Goal: Navigation & Orientation: Find specific page/section

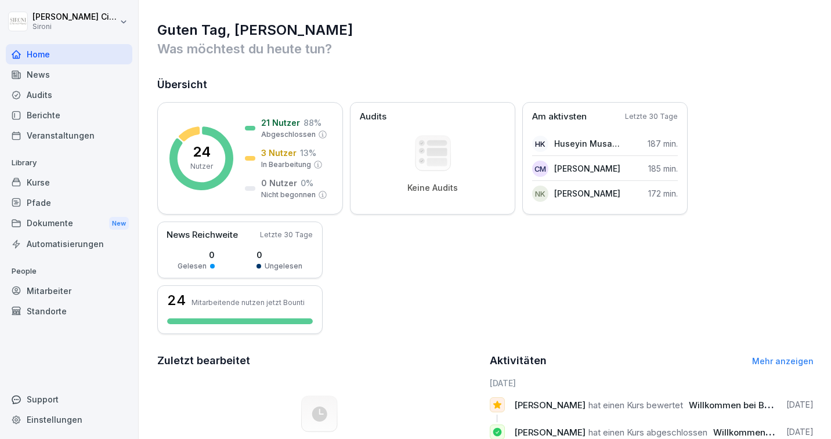
click at [44, 180] on div "Kurse" at bounding box center [69, 182] width 127 height 20
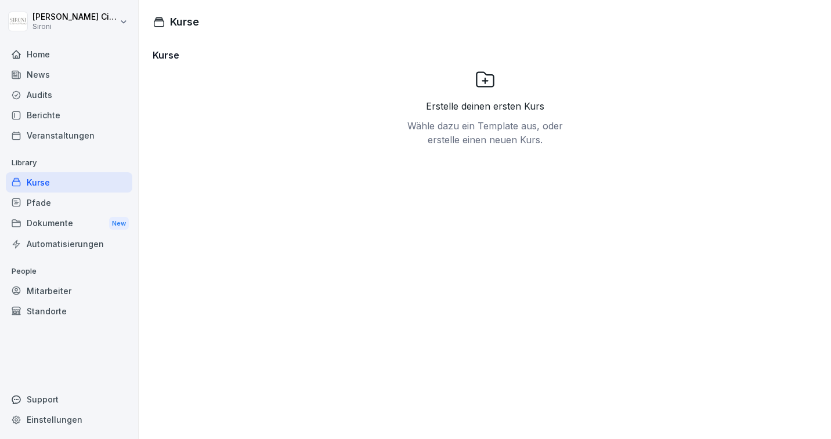
click at [41, 201] on div "Pfade" at bounding box center [69, 203] width 127 height 20
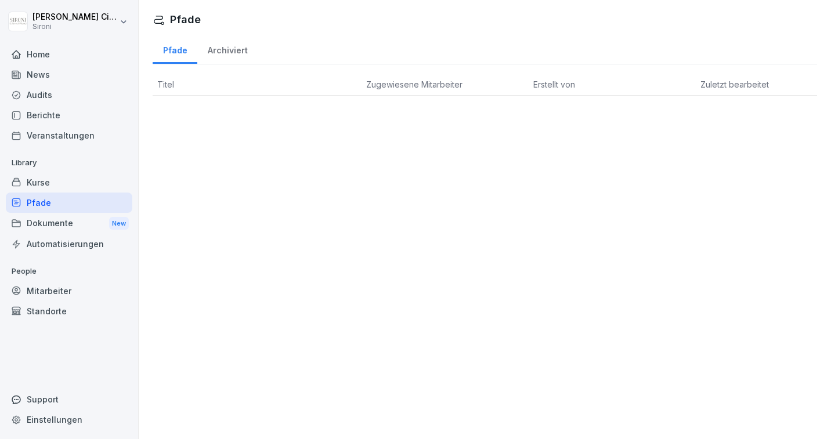
click at [44, 179] on div "Kurse" at bounding box center [69, 182] width 127 height 20
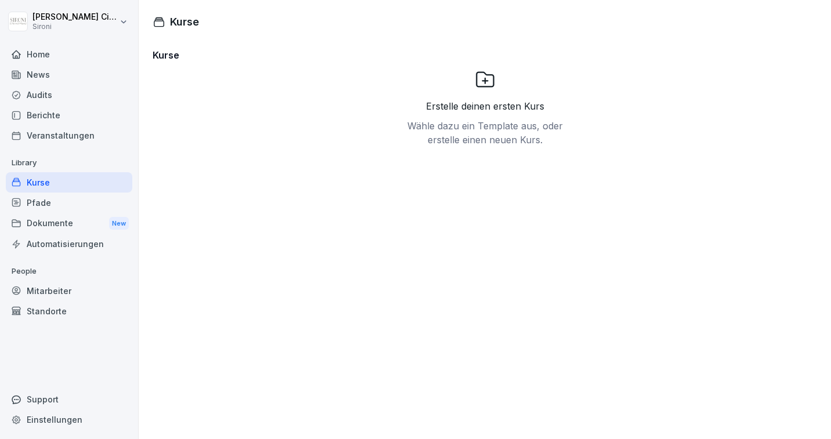
click at [55, 74] on div "News" at bounding box center [69, 74] width 127 height 20
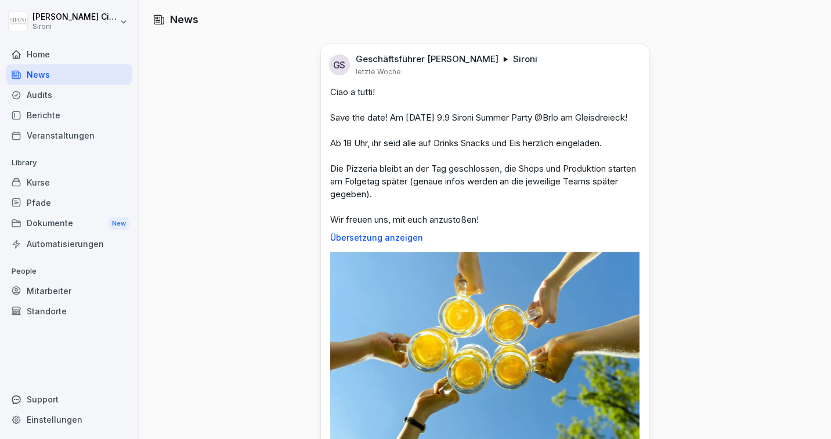
click at [54, 94] on div "Audits" at bounding box center [69, 95] width 127 height 20
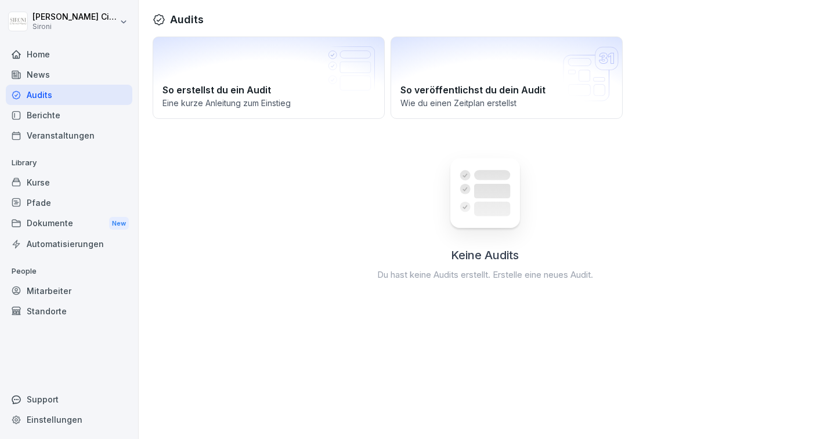
click at [50, 116] on div "Berichte" at bounding box center [69, 115] width 127 height 20
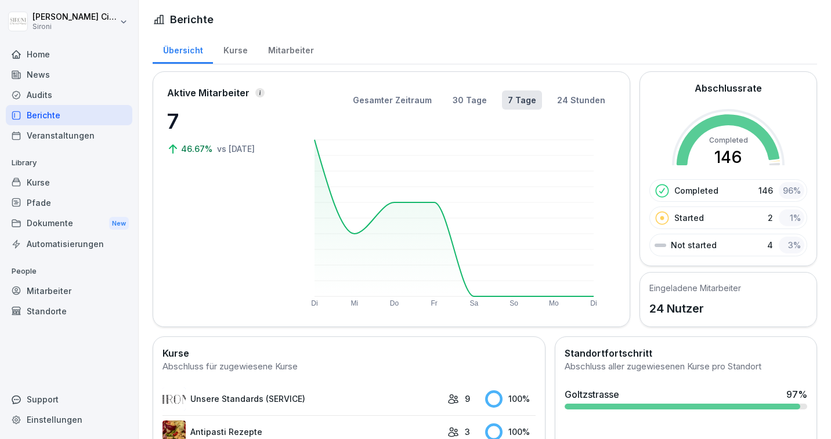
click at [41, 50] on div "Home" at bounding box center [69, 54] width 127 height 20
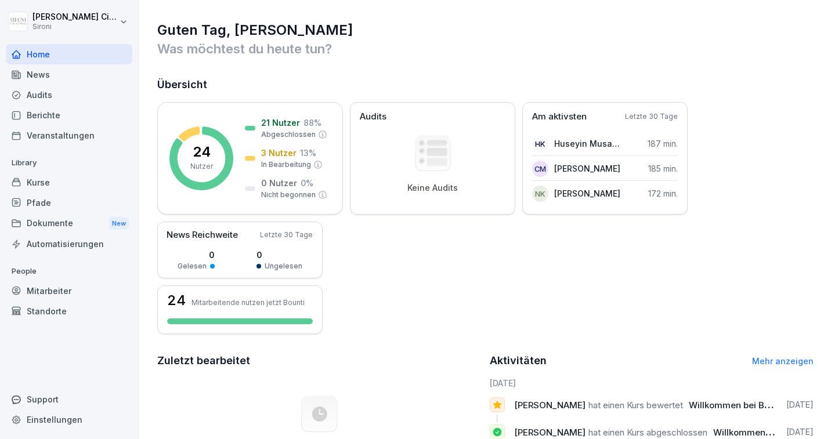
click at [61, 179] on div "Kurse" at bounding box center [69, 182] width 127 height 20
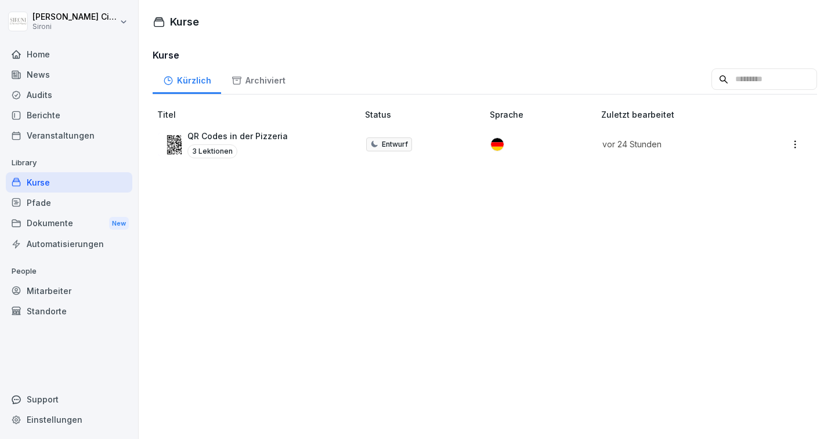
click at [272, 135] on p "QR Codes in der Pizzeria" at bounding box center [237, 136] width 100 height 12
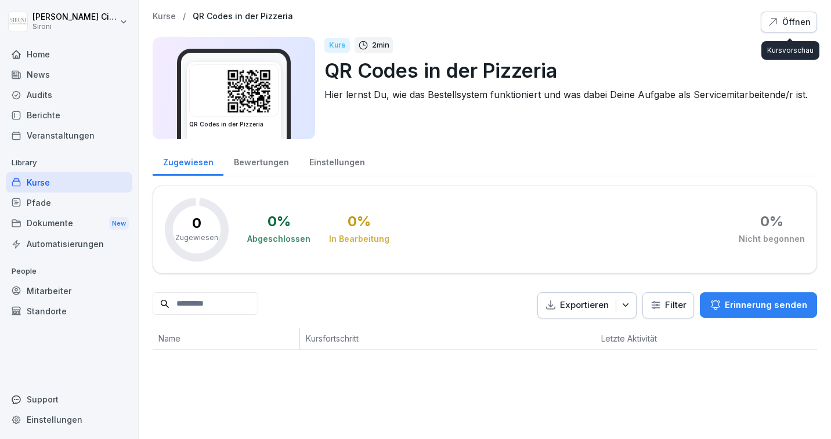
click at [781, 19] on div "Öffnen" at bounding box center [789, 22] width 44 height 13
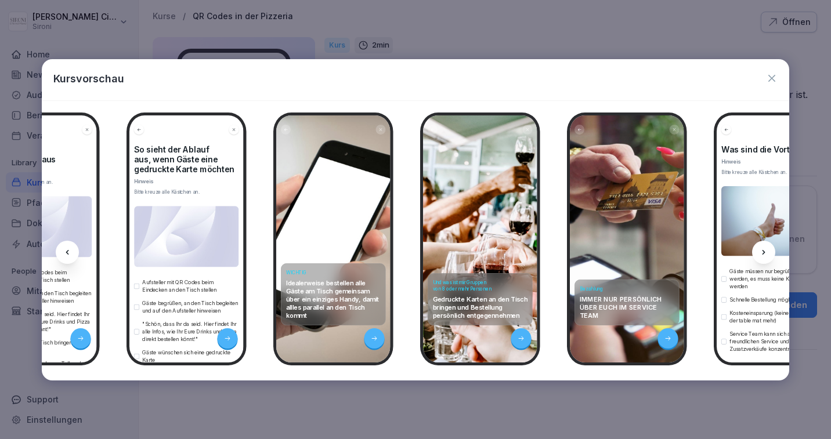
scroll to position [0, 244]
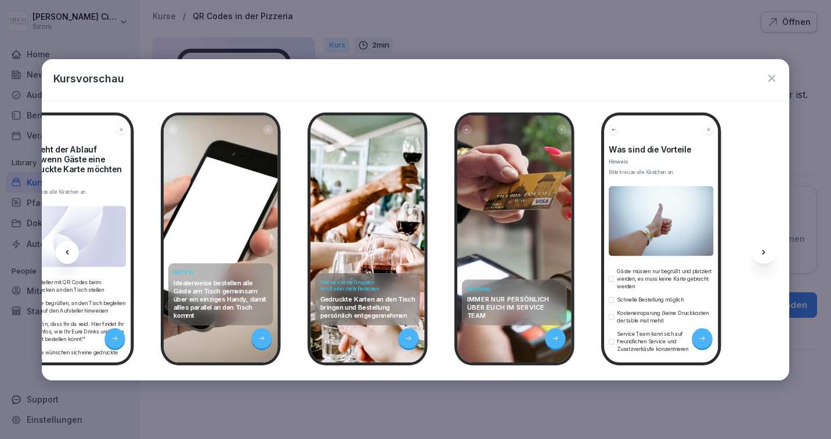
click at [770, 78] on icon "button" at bounding box center [772, 79] width 12 height 12
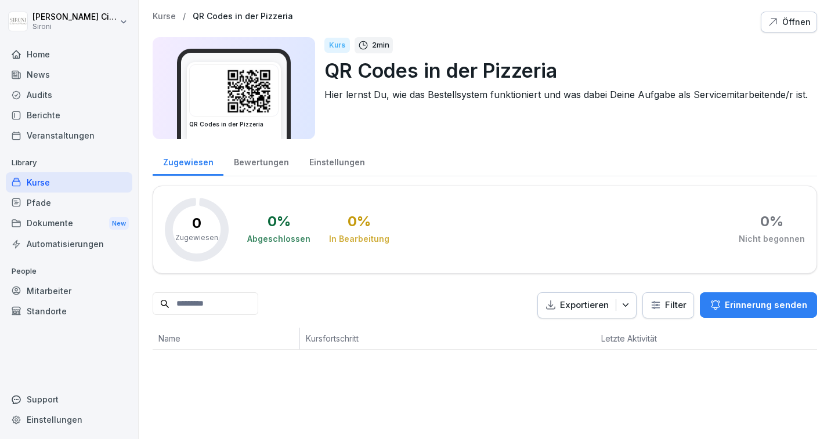
click at [37, 185] on div "Kurse" at bounding box center [69, 182] width 127 height 20
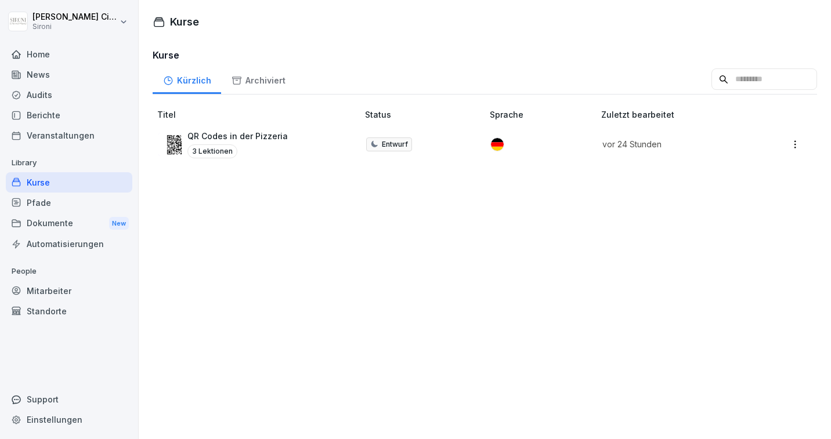
click at [248, 80] on div "Archiviert" at bounding box center [258, 79] width 74 height 30
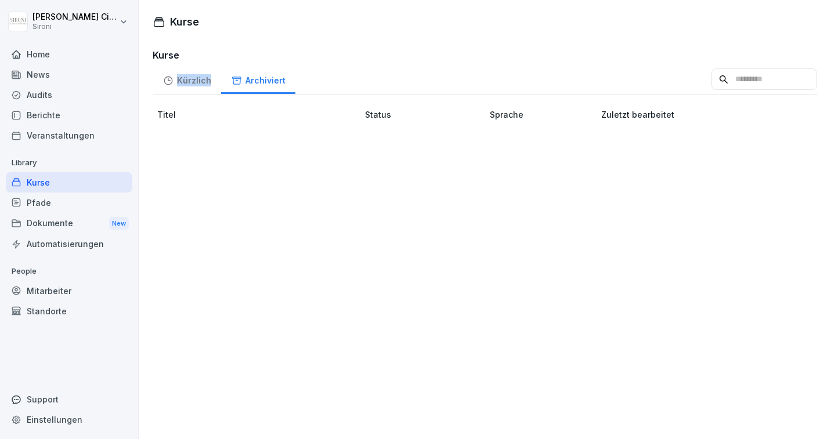
click at [189, 79] on div "Kürzlich" at bounding box center [187, 79] width 68 height 30
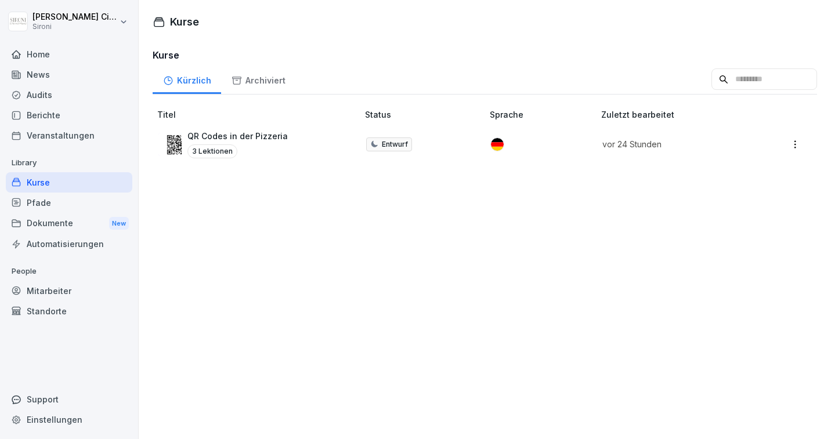
click at [324, 37] on div "Kurse Kürzlich Archiviert Titel Status Sprache Zuletzt bearbeitet QR Codes in d…" at bounding box center [485, 238] width 693 height 403
